Goal: Information Seeking & Learning: Learn about a topic

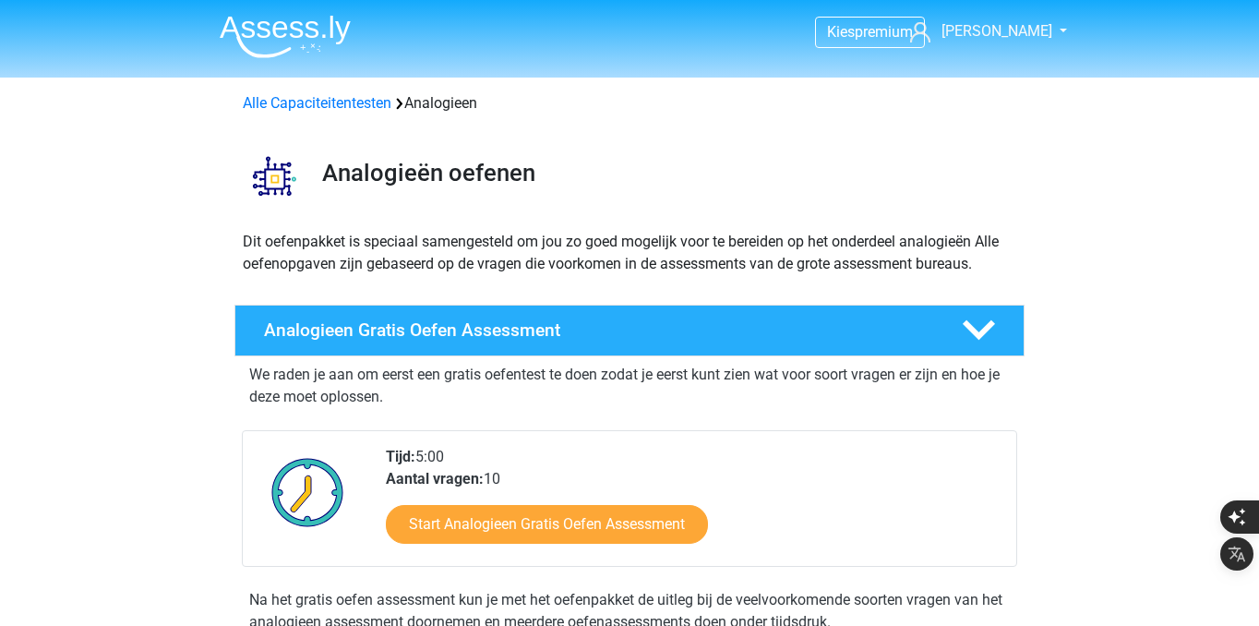
scroll to position [1035, 0]
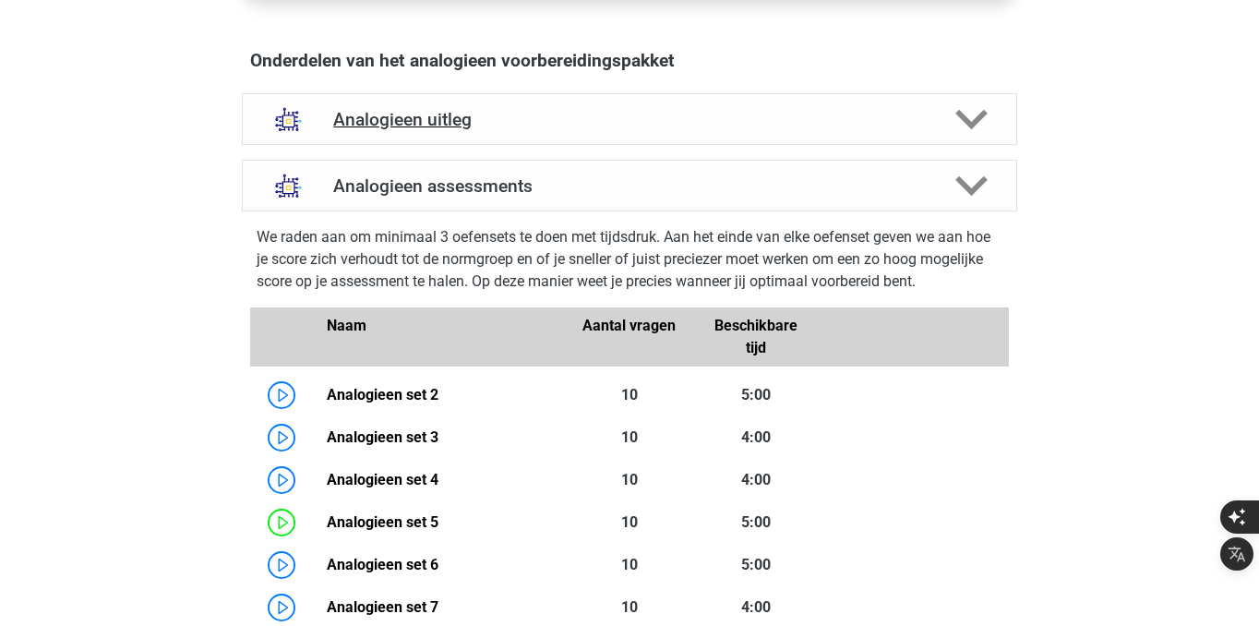
click at [492, 121] on h4 "Analogieen uitleg" at bounding box center [629, 119] width 593 height 21
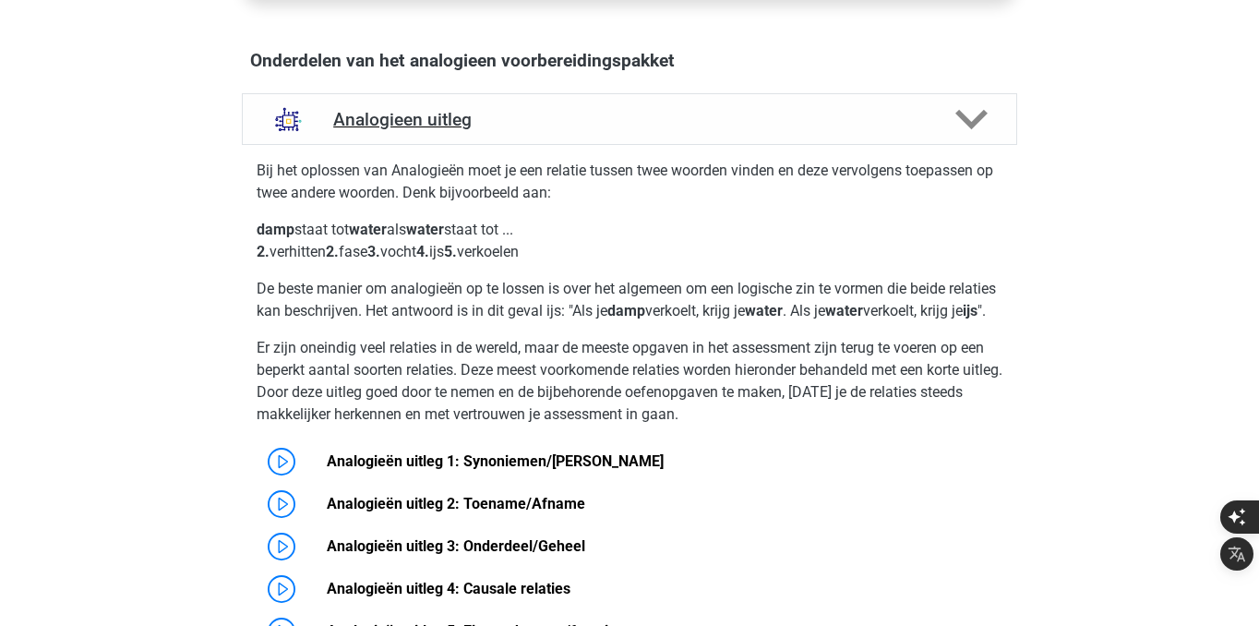
click at [492, 121] on h4 "Analogieen uitleg" at bounding box center [629, 119] width 593 height 21
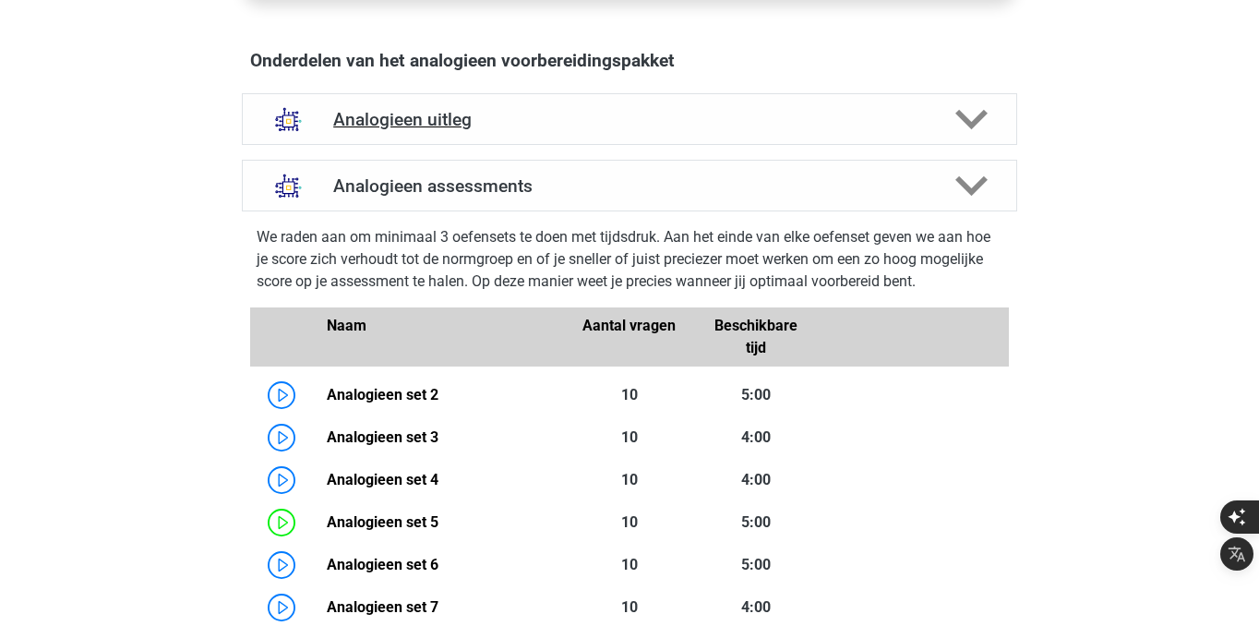
click at [492, 121] on h4 "Analogieen uitleg" at bounding box center [629, 119] width 593 height 21
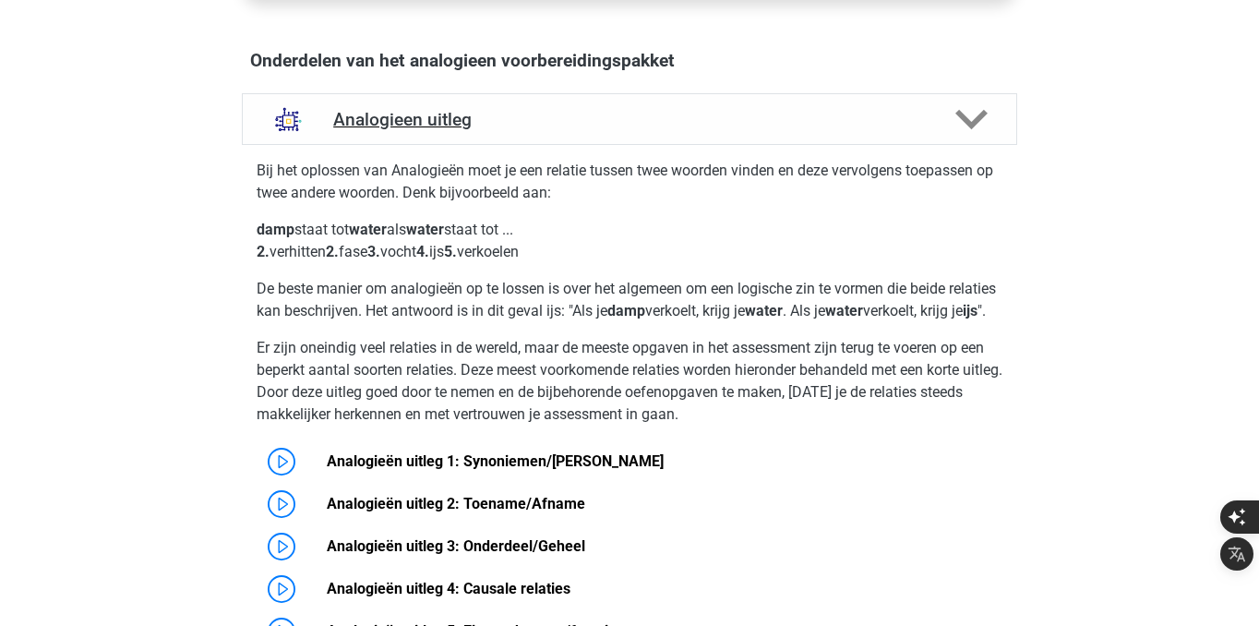
click at [492, 121] on h4 "Analogieen uitleg" at bounding box center [629, 119] width 593 height 21
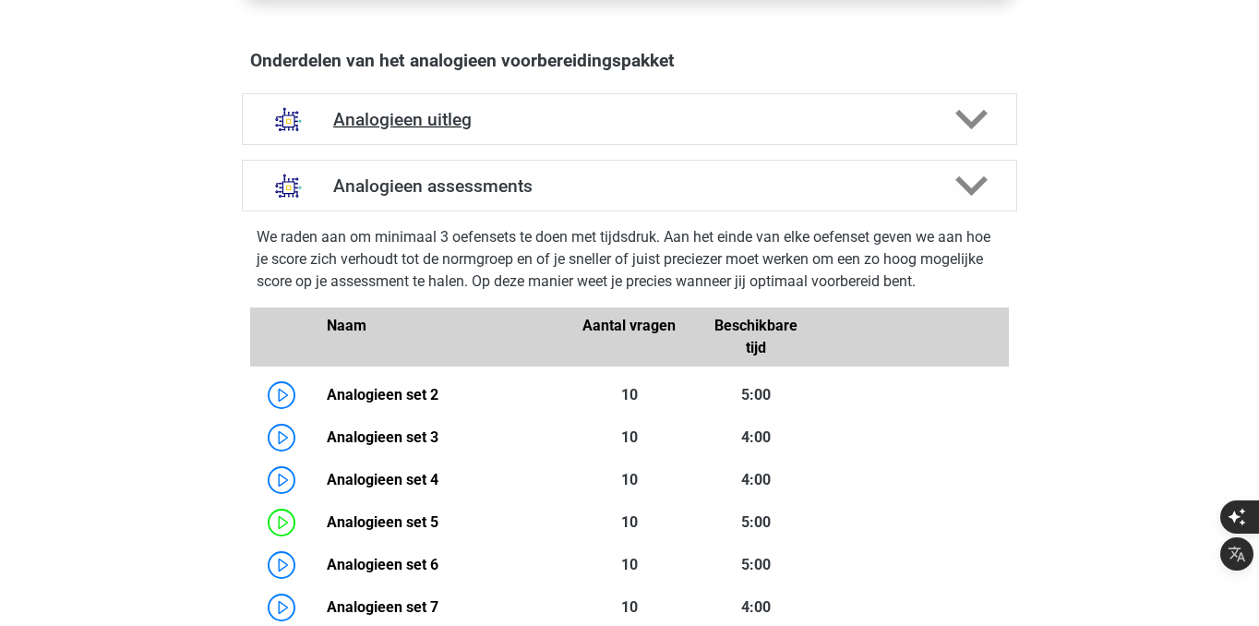
click at [492, 121] on h4 "Analogieen uitleg" at bounding box center [629, 119] width 593 height 21
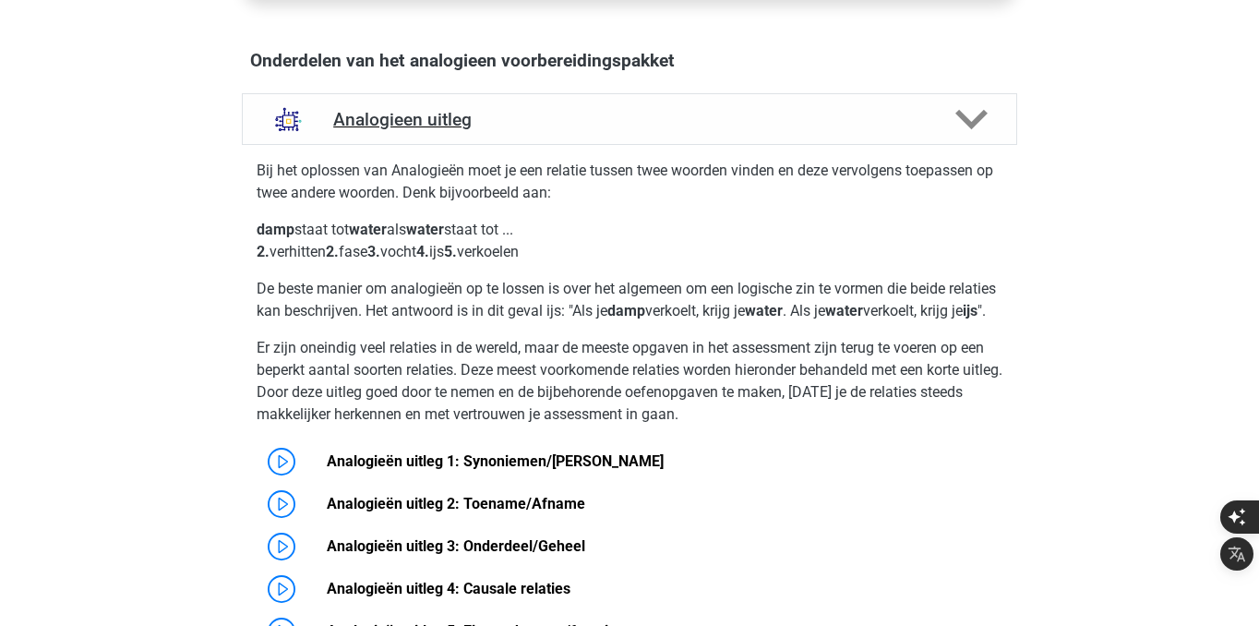
click at [587, 134] on div "Analogieen uitleg" at bounding box center [629, 119] width 775 height 52
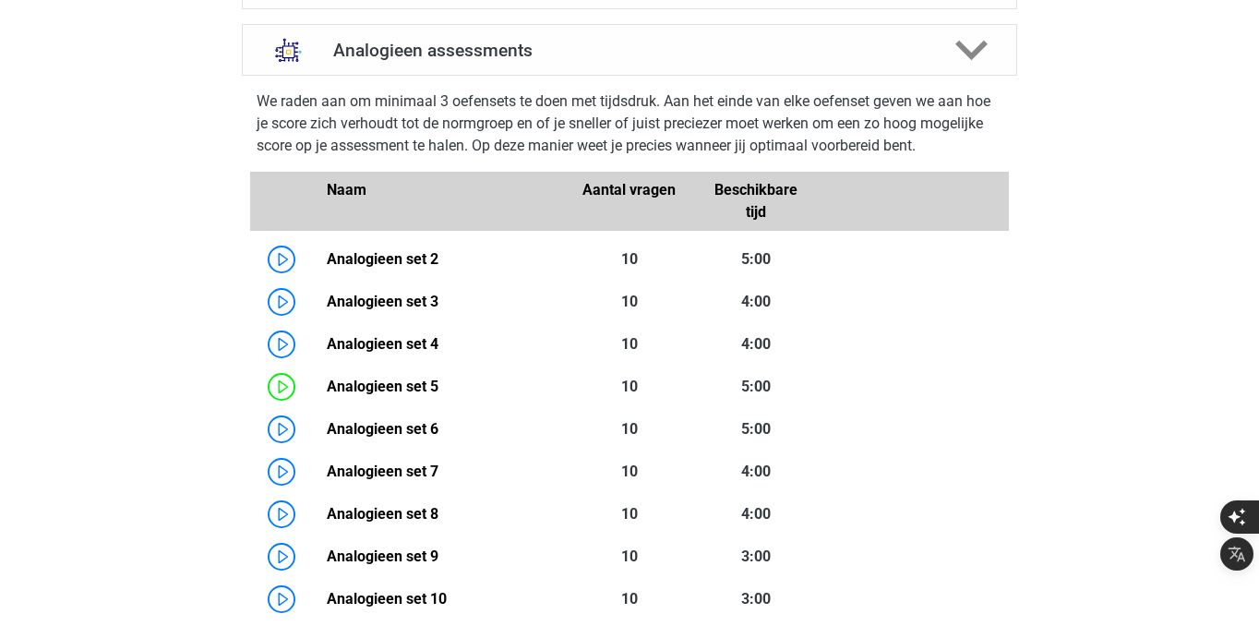
scroll to position [1200, 0]
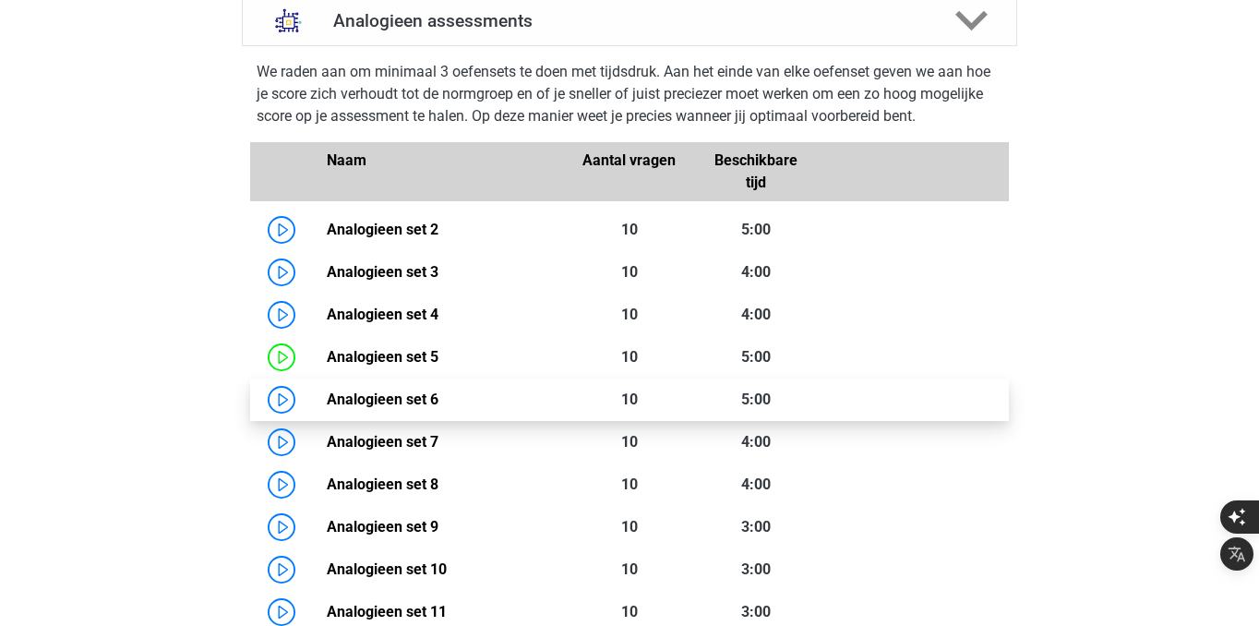
click at [327, 391] on link "Analogieen set 6" at bounding box center [383, 399] width 112 height 18
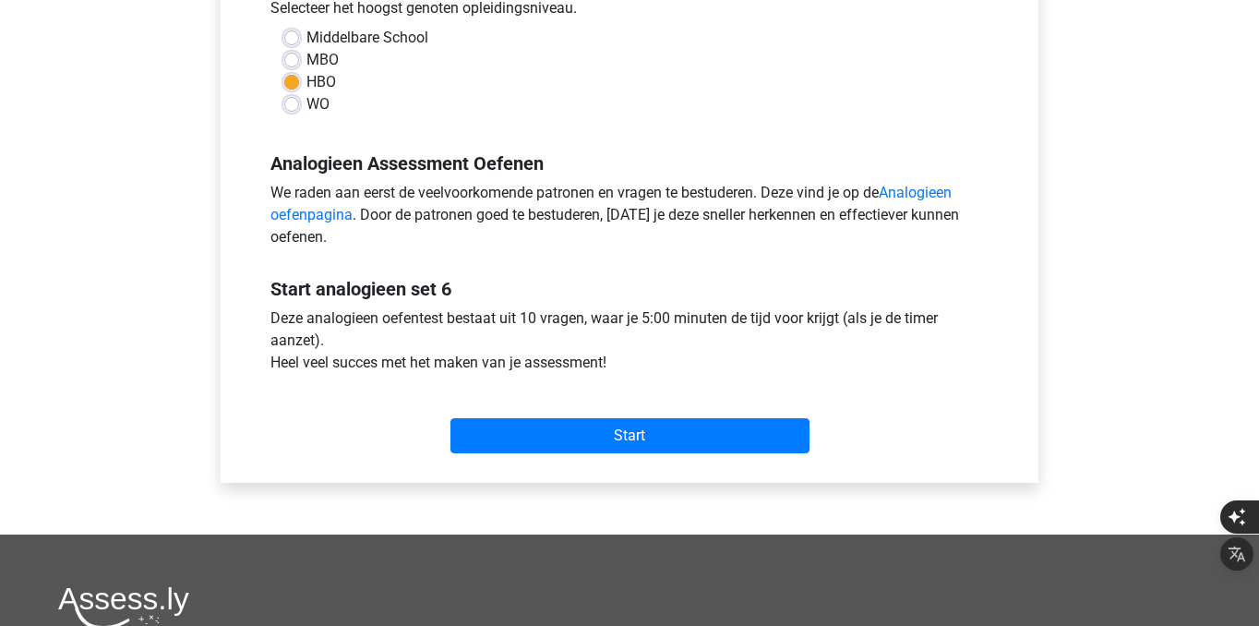
scroll to position [438, 0]
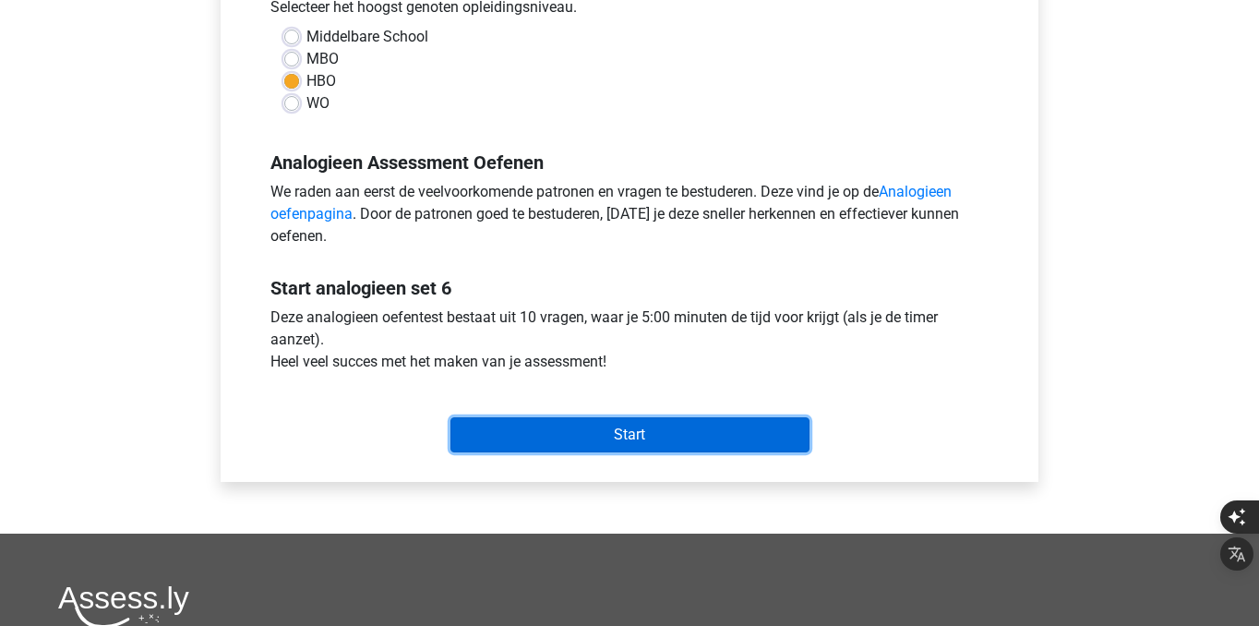
click at [540, 423] on input "Start" at bounding box center [629, 434] width 359 height 35
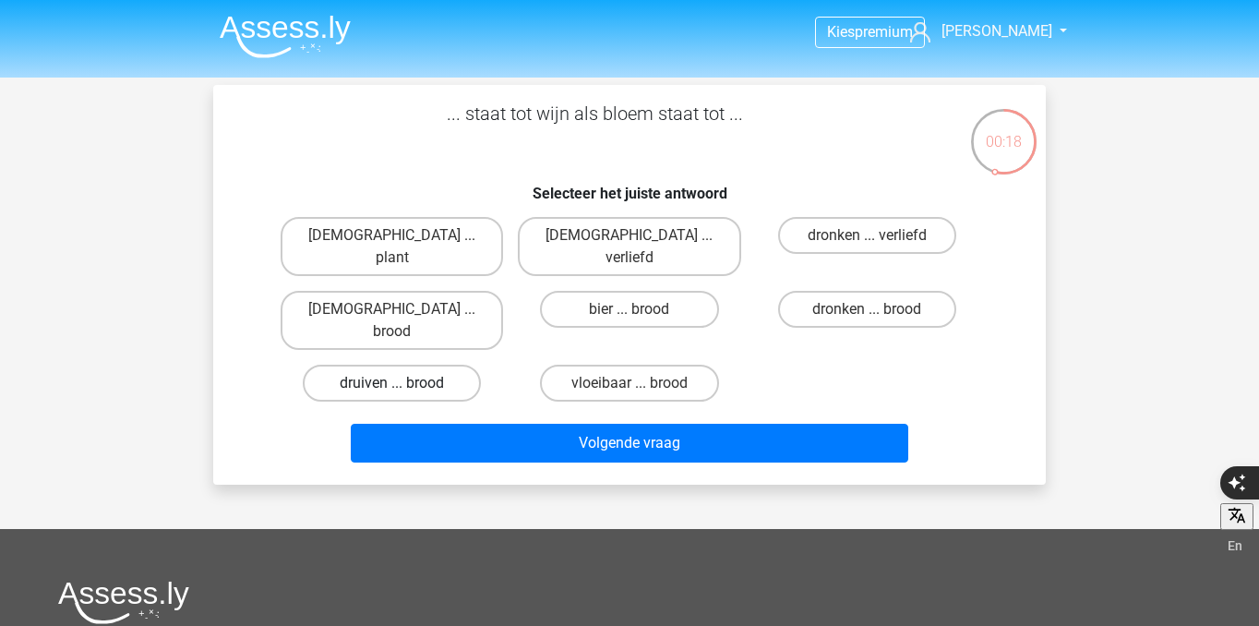
click at [452, 365] on label "druiven ... brood" at bounding box center [392, 383] width 178 height 37
click at [404, 383] on input "druiven ... brood" at bounding box center [398, 389] width 12 height 12
radio input "true"
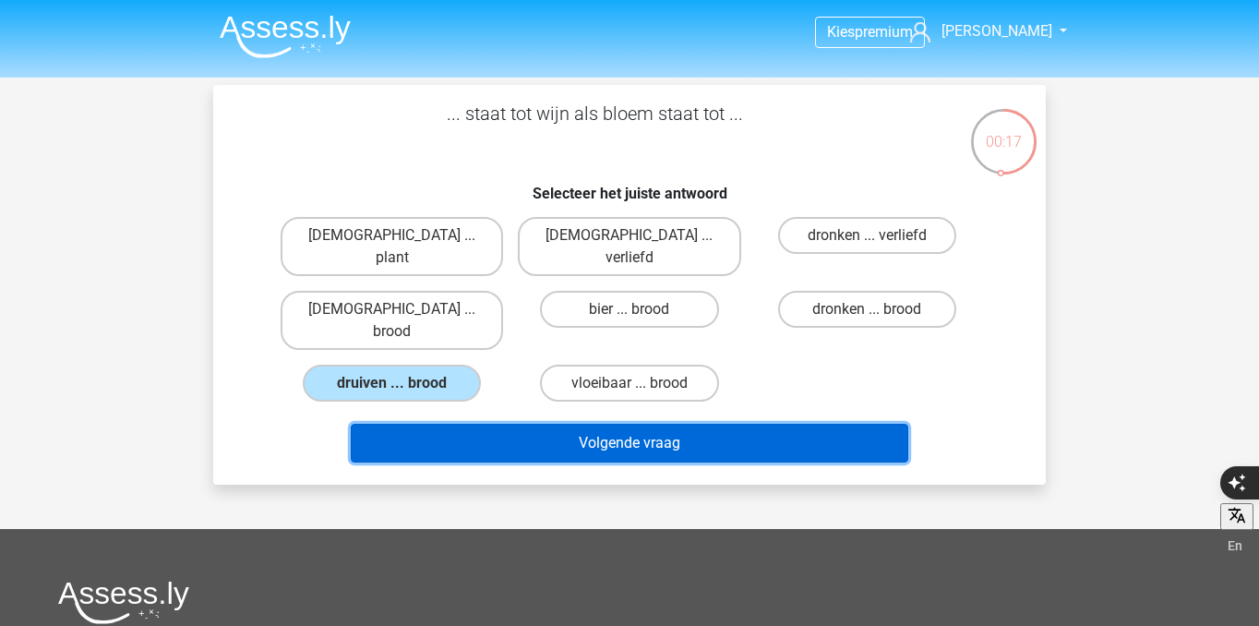
click at [484, 424] on button "Volgende vraag" at bounding box center [630, 443] width 558 height 39
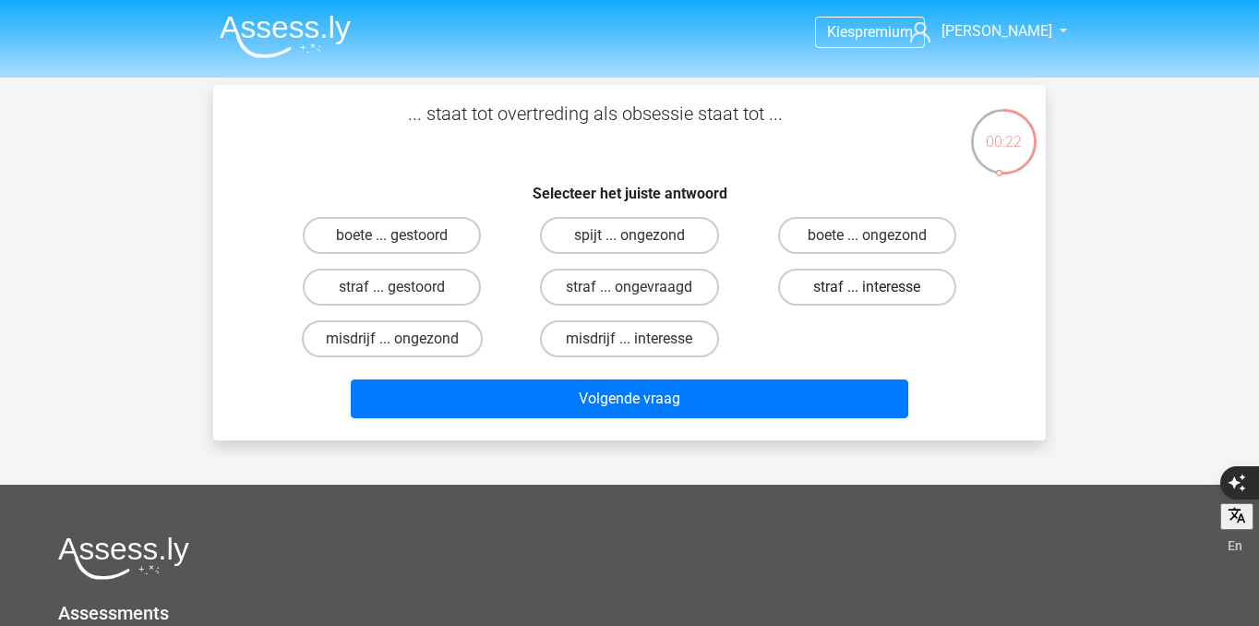
click at [845, 299] on label "straf ... interesse" at bounding box center [867, 287] width 178 height 37
click at [867, 299] on input "straf ... interesse" at bounding box center [873, 293] width 12 height 12
radio input "true"
click at [270, 62] on nav "Kies premium Norman n-thai@live.com" at bounding box center [629, 33] width 849 height 60
click at [263, 37] on img at bounding box center [285, 36] width 131 height 43
